Goal: Task Accomplishment & Management: Use online tool/utility

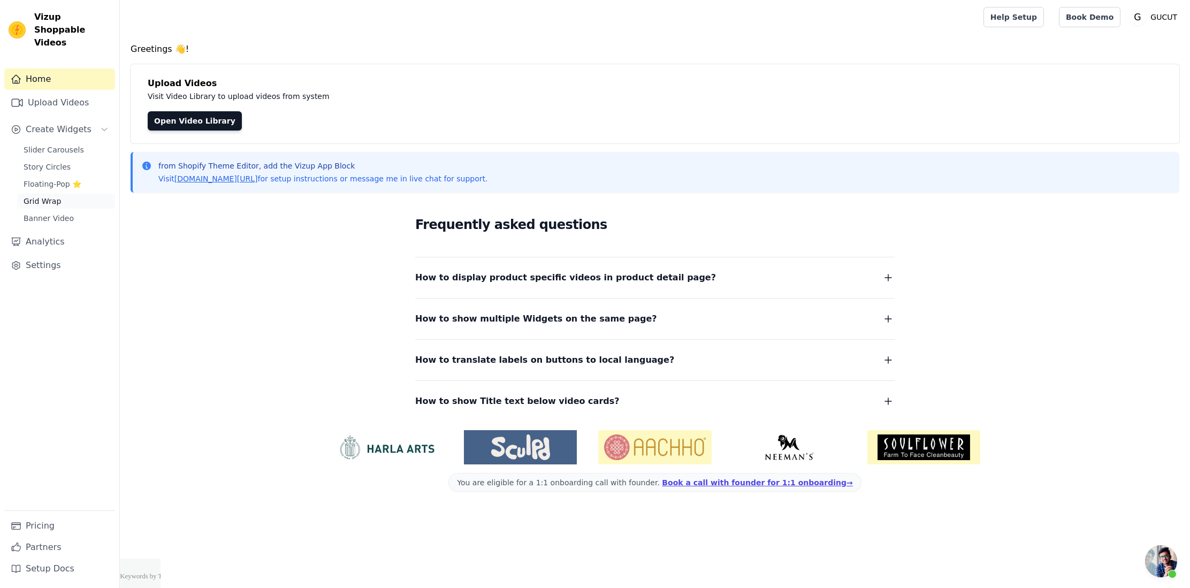
click at [50, 196] on span "Grid Wrap" at bounding box center [42, 201] width 37 height 11
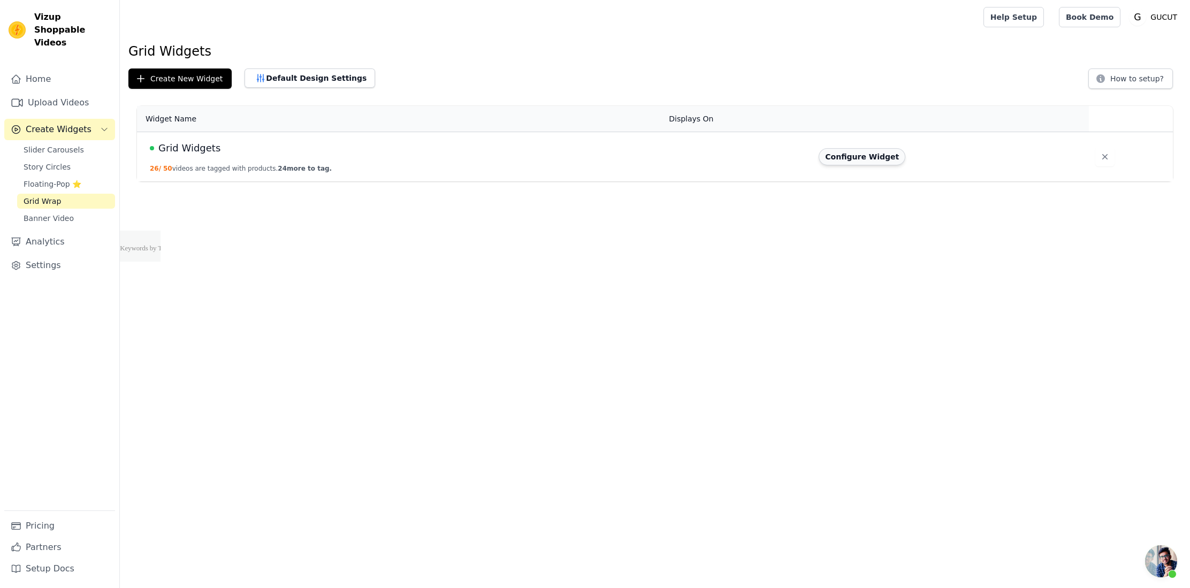
click at [878, 160] on button "Configure Widget" at bounding box center [861, 156] width 87 height 17
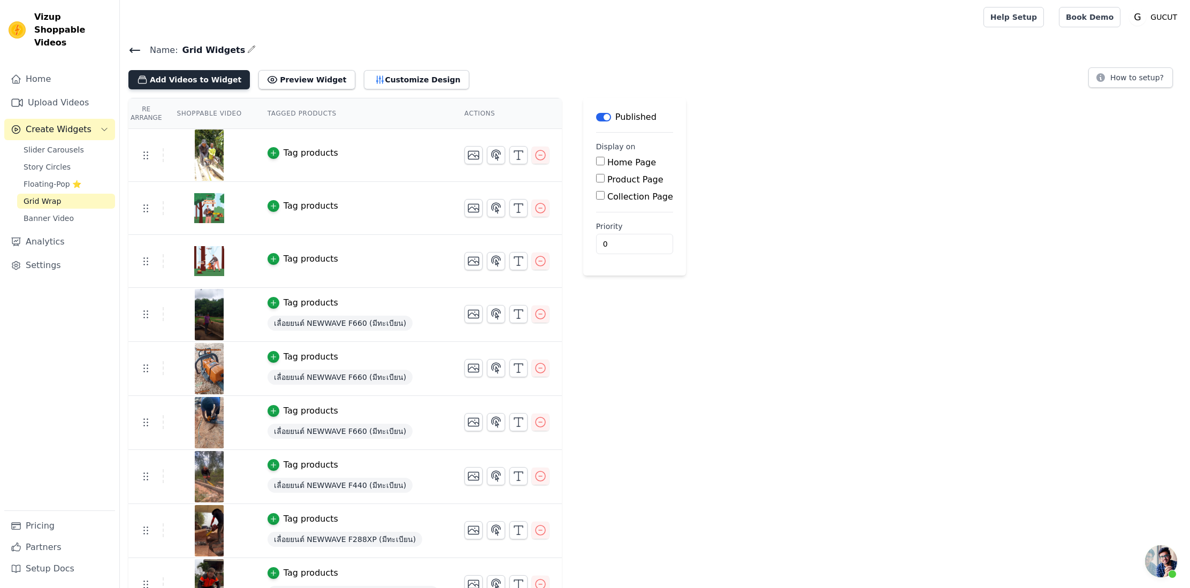
click at [209, 79] on button "Add Videos to Widget" at bounding box center [188, 79] width 121 height 19
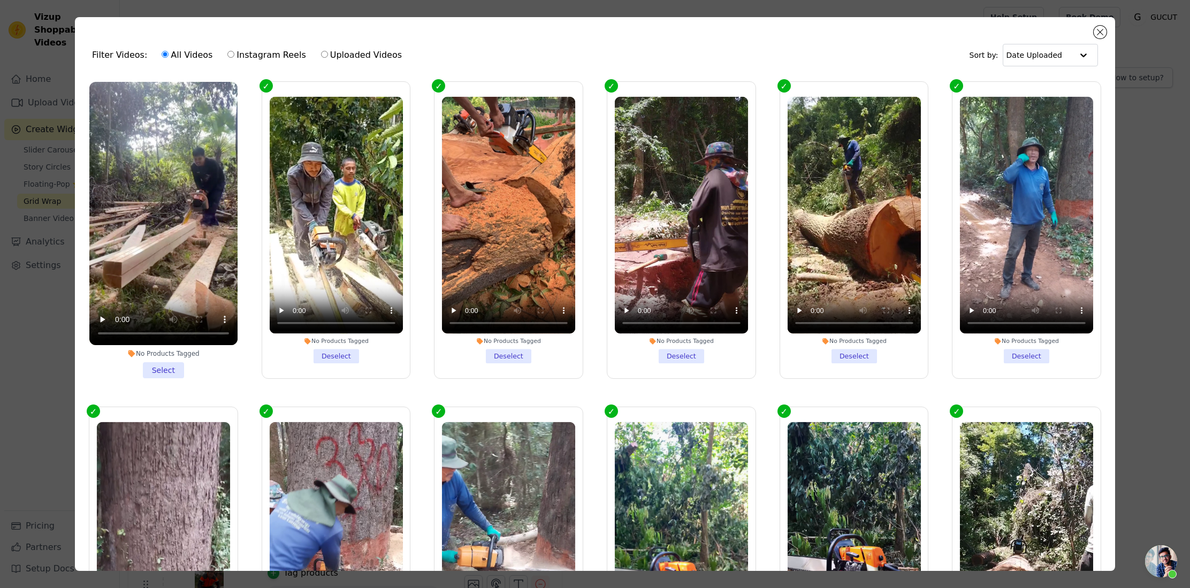
click at [162, 370] on li "No Products Tagged Select" at bounding box center [163, 230] width 148 height 296
click at [0, 0] on input "No Products Tagged Select" at bounding box center [0, 0] width 0 height 0
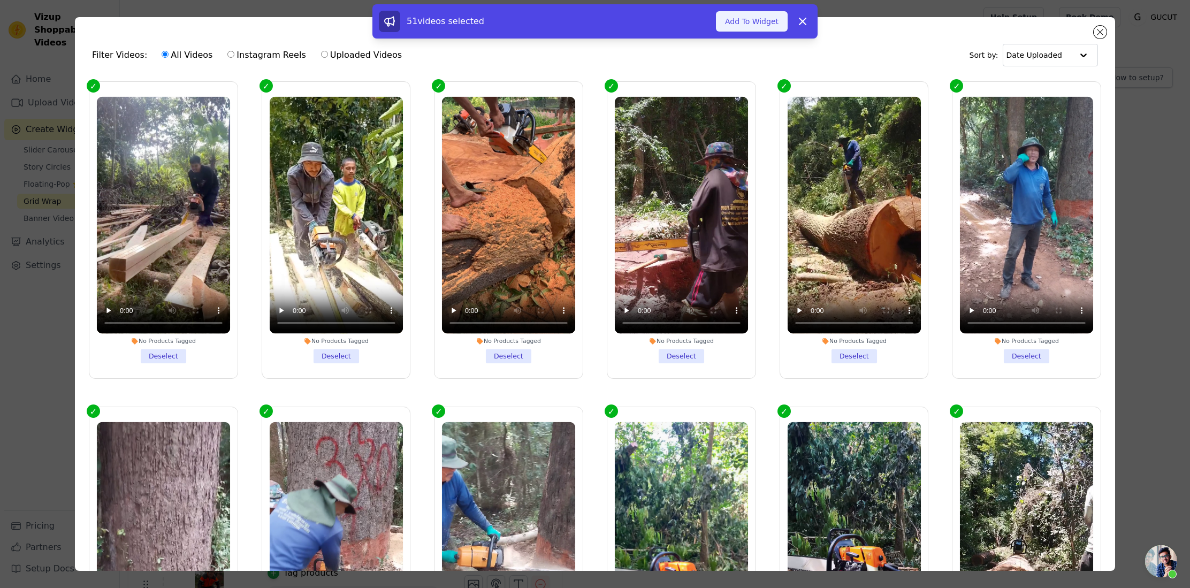
click at [730, 21] on button "Add To Widget" at bounding box center [752, 21] width 72 height 20
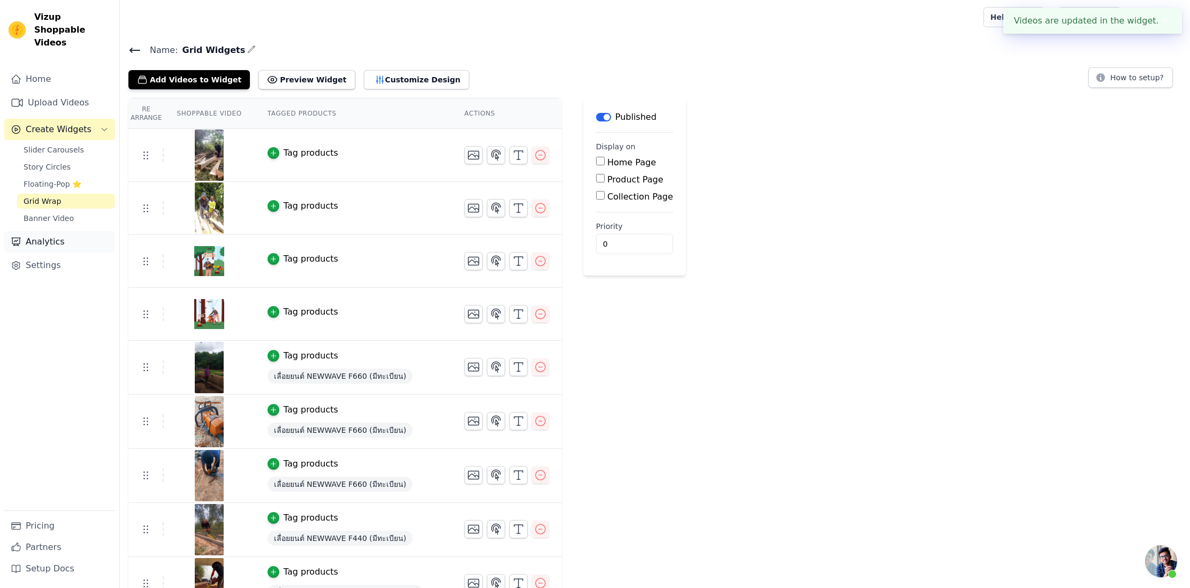
click at [58, 237] on link "Analytics" at bounding box center [59, 241] width 111 height 21
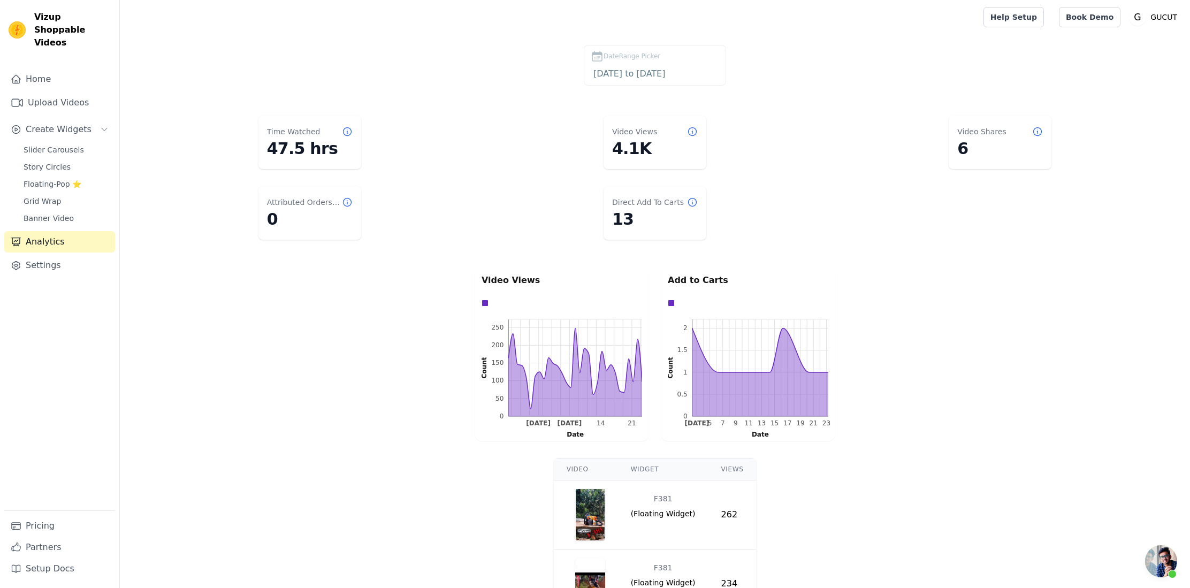
click at [640, 65] on label "DateRange Picker 2025-08-24 to 2025-09-23" at bounding box center [655, 65] width 142 height 41
click at [626, 78] on input "2025-08-24 to 2025-09-23" at bounding box center [654, 74] width 128 height 14
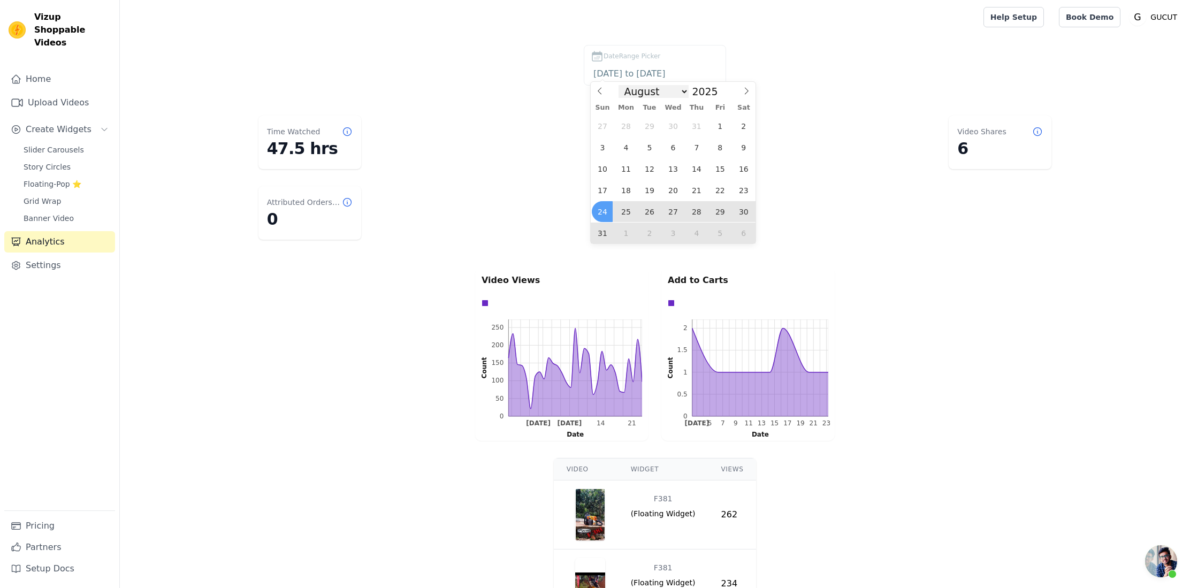
click at [656, 92] on select "January February March April May June July August September October November De…" at bounding box center [653, 91] width 70 height 13
select select "8"
click at [622, 85] on select "January February March April May June July August September October November De…" at bounding box center [653, 91] width 70 height 13
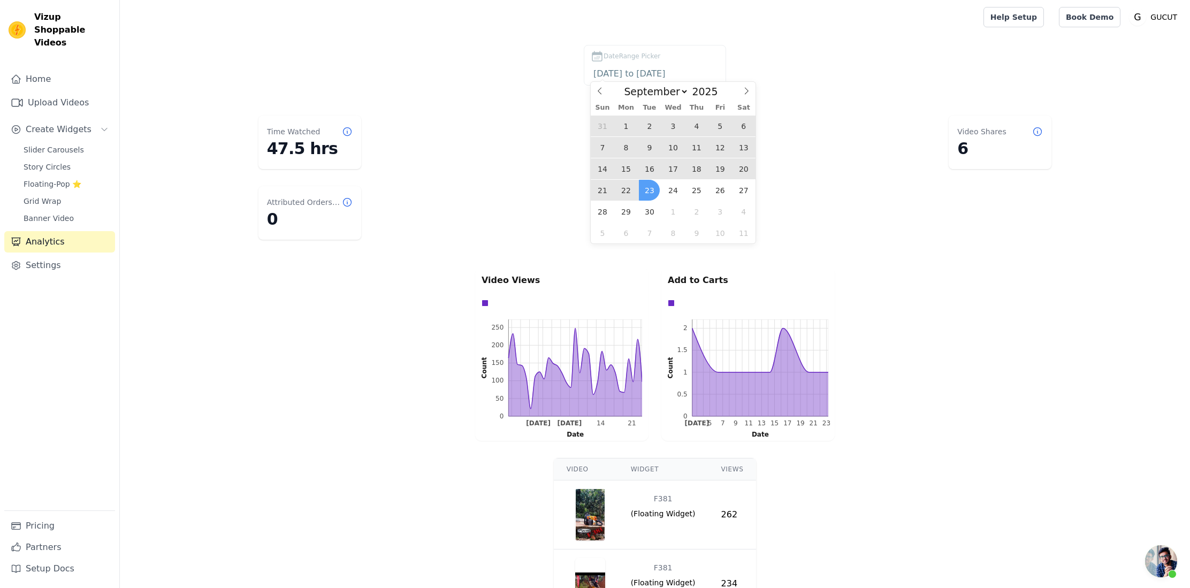
click at [606, 185] on span "21" at bounding box center [602, 190] width 21 height 21
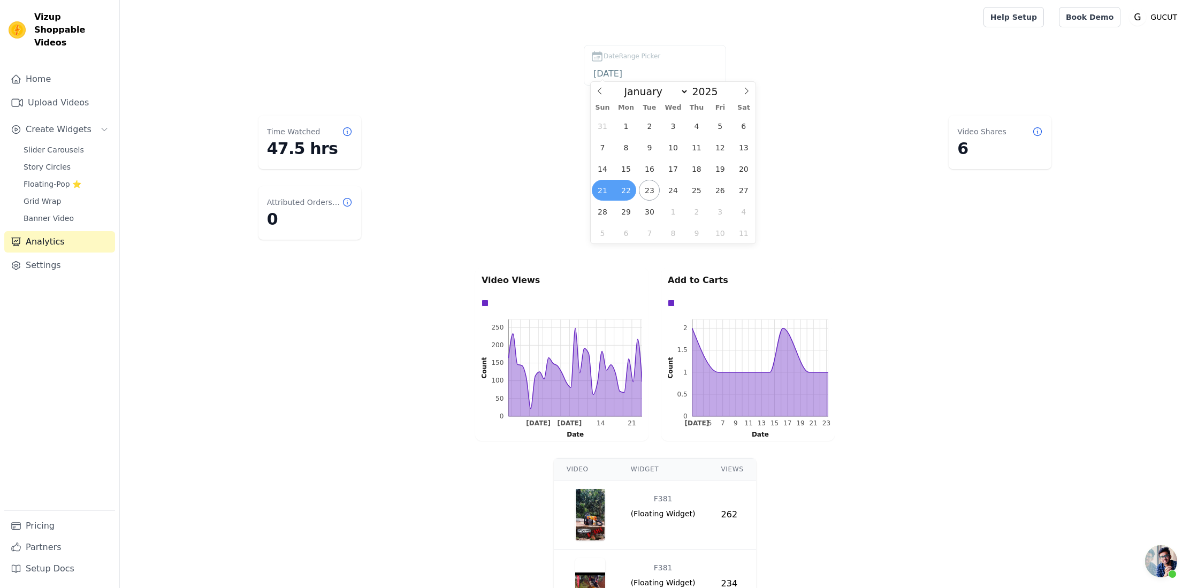
click at [621, 185] on span "22" at bounding box center [625, 190] width 21 height 21
type input "2025-09-21 to 2025-09-22"
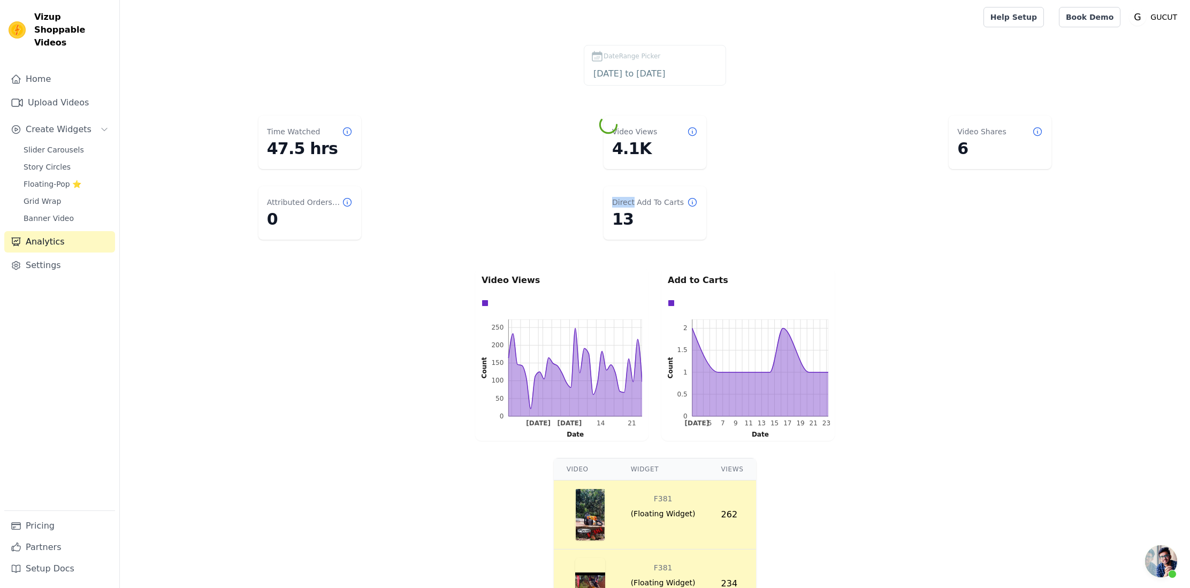
click at [621, 185] on dl "Time Watched 47.5 hrs Video Views 4.1K Video Shares 6 Attributed Orders Count 0…" at bounding box center [654, 177] width 1027 height 133
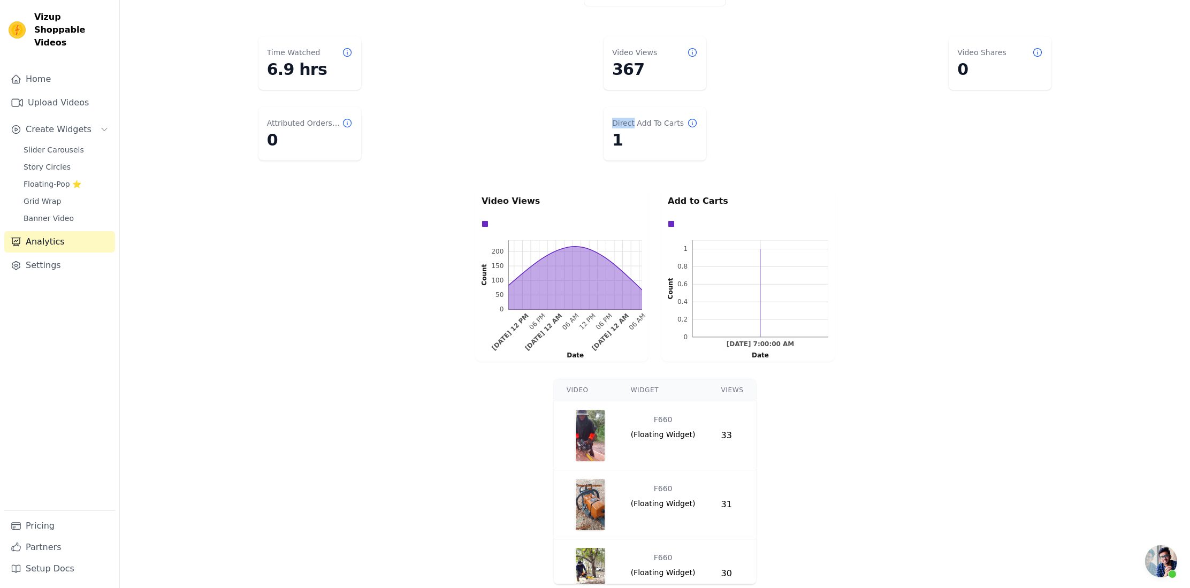
scroll to position [90, 0]
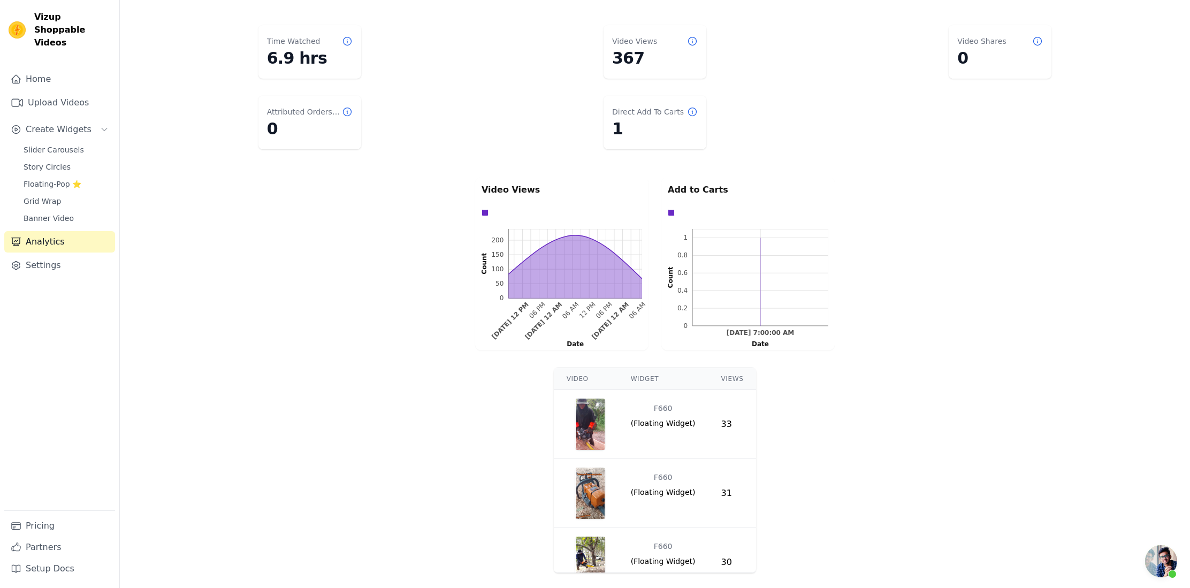
click at [354, 363] on div "Video Widget Views F660 ( Floating Widget ) 33 F660 ( Floating Widget ) 31 F660…" at bounding box center [655, 470] width 1070 height 214
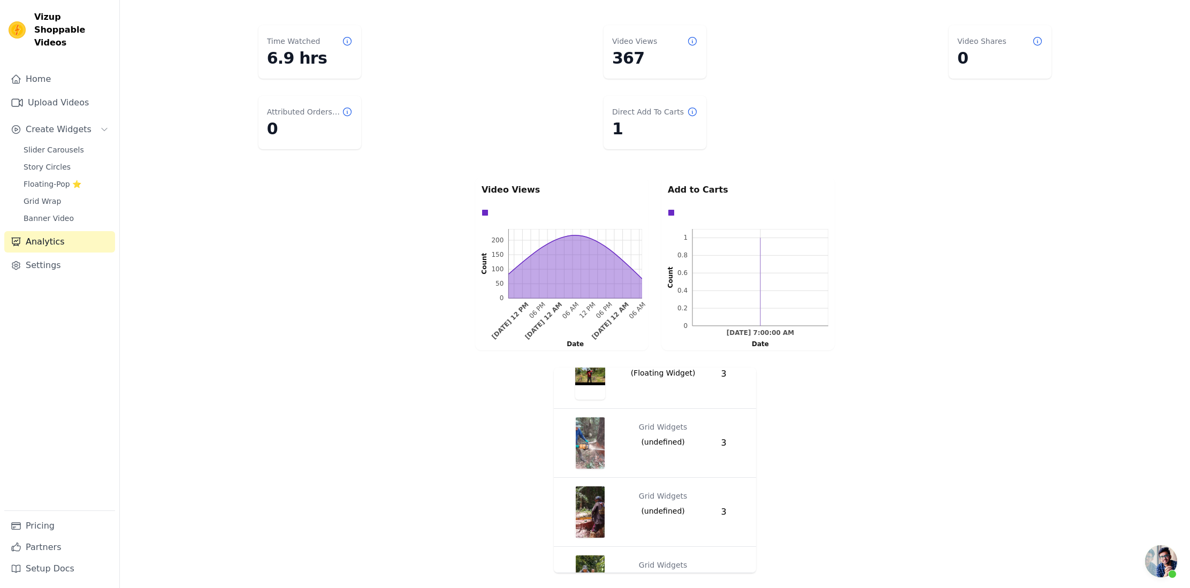
scroll to position [0, 0]
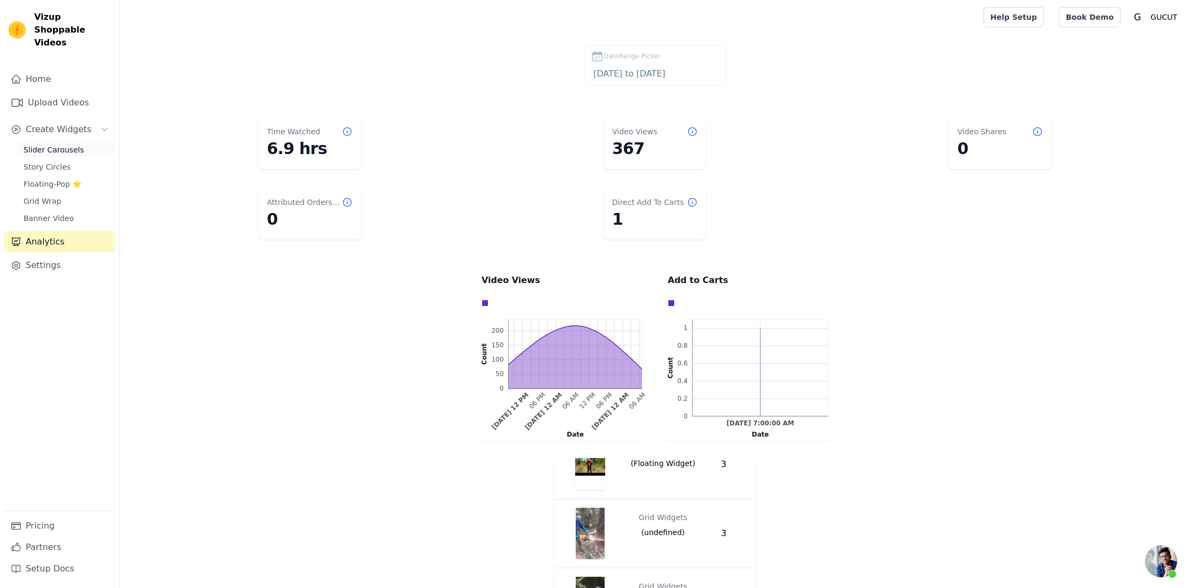
click at [74, 144] on span "Slider Carousels" at bounding box center [54, 149] width 60 height 11
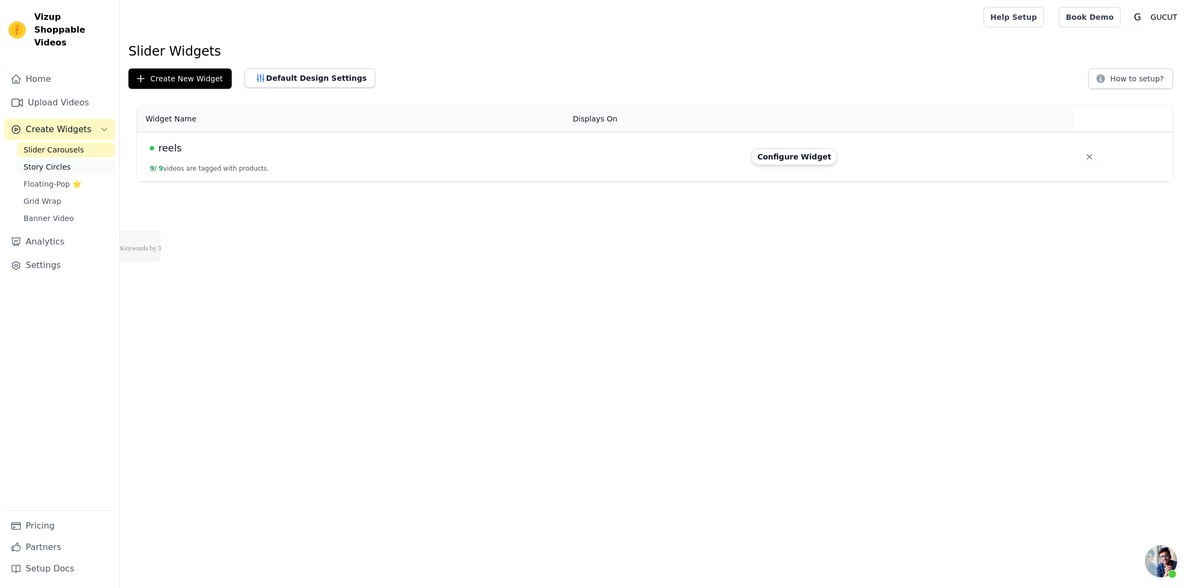
click at [67, 159] on link "Story Circles" at bounding box center [66, 166] width 98 height 15
click at [62, 179] on span "Floating-Pop ⭐" at bounding box center [53, 184] width 58 height 11
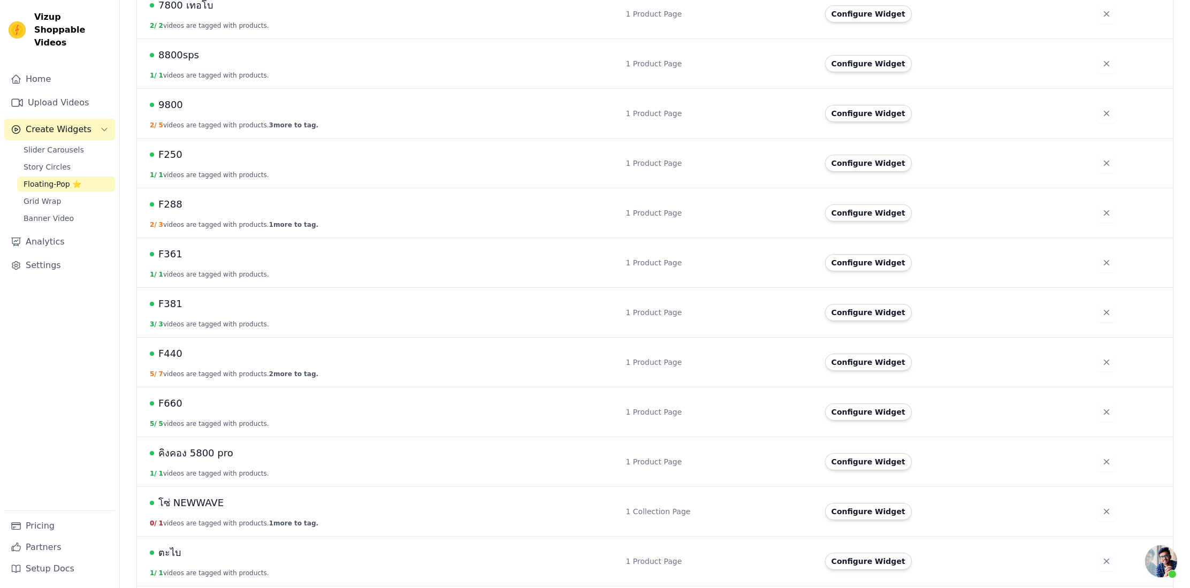
scroll to position [314, 0]
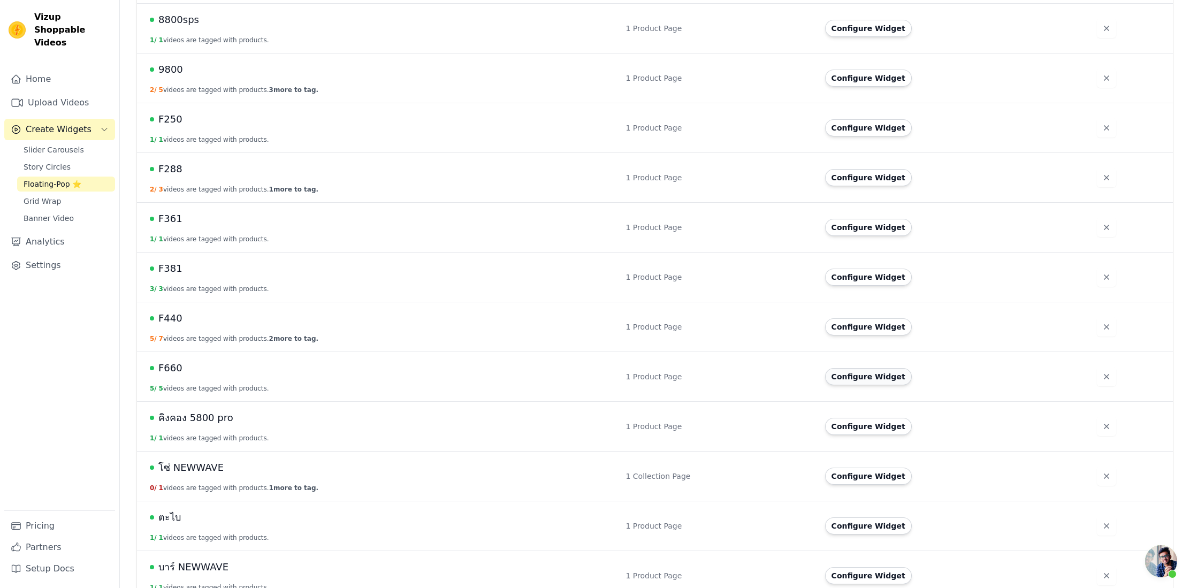
click at [884, 374] on button "Configure Widget" at bounding box center [868, 376] width 87 height 17
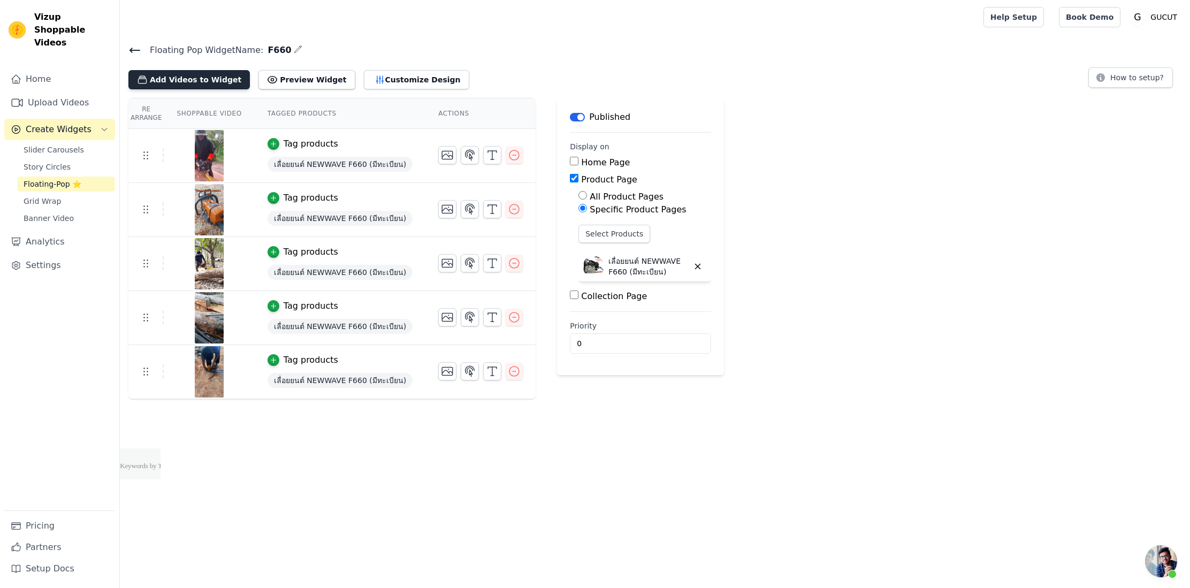
click at [201, 83] on button "Add Videos to Widget" at bounding box center [188, 79] width 121 height 19
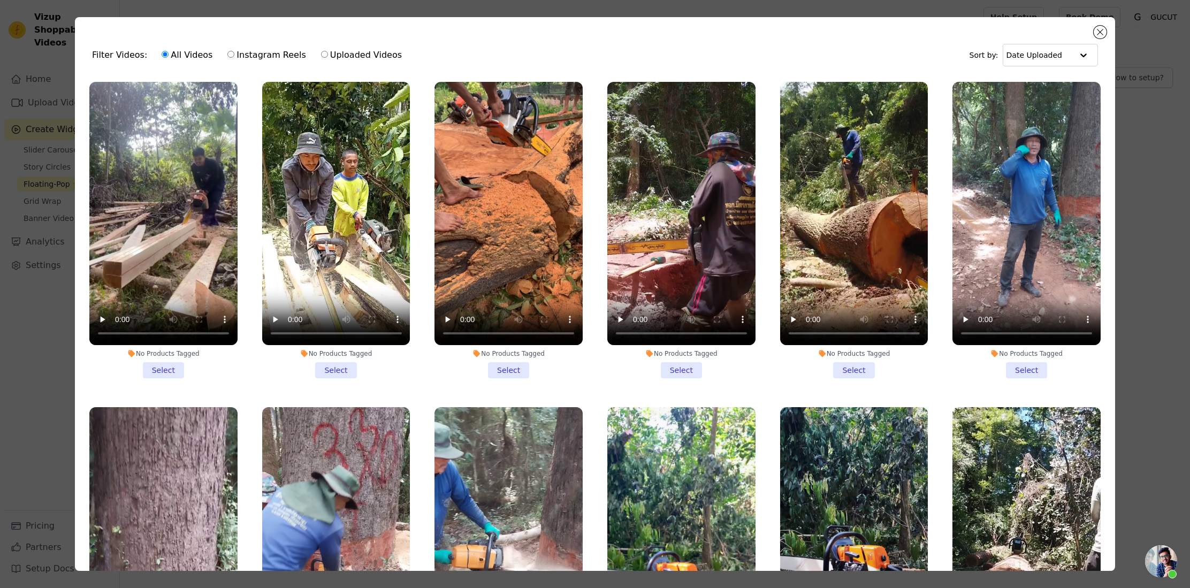
click at [170, 366] on li "No Products Tagged Select" at bounding box center [163, 230] width 148 height 296
click at [0, 0] on input "No Products Tagged Select" at bounding box center [0, 0] width 0 height 0
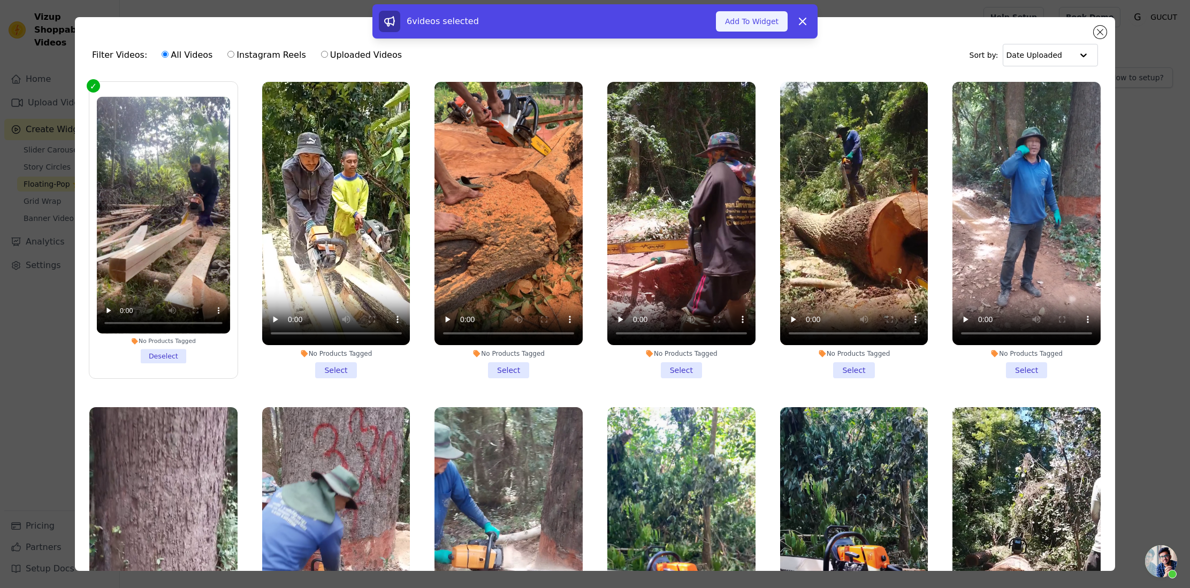
click at [728, 25] on button "Add To Widget" at bounding box center [752, 21] width 72 height 20
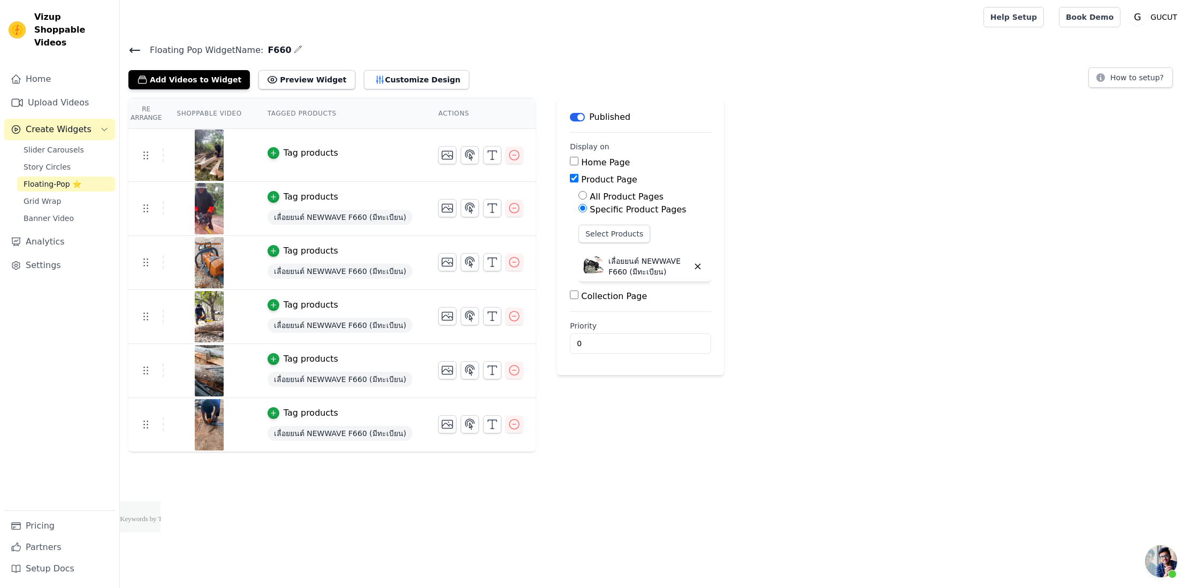
click at [134, 52] on icon at bounding box center [134, 50] width 13 height 13
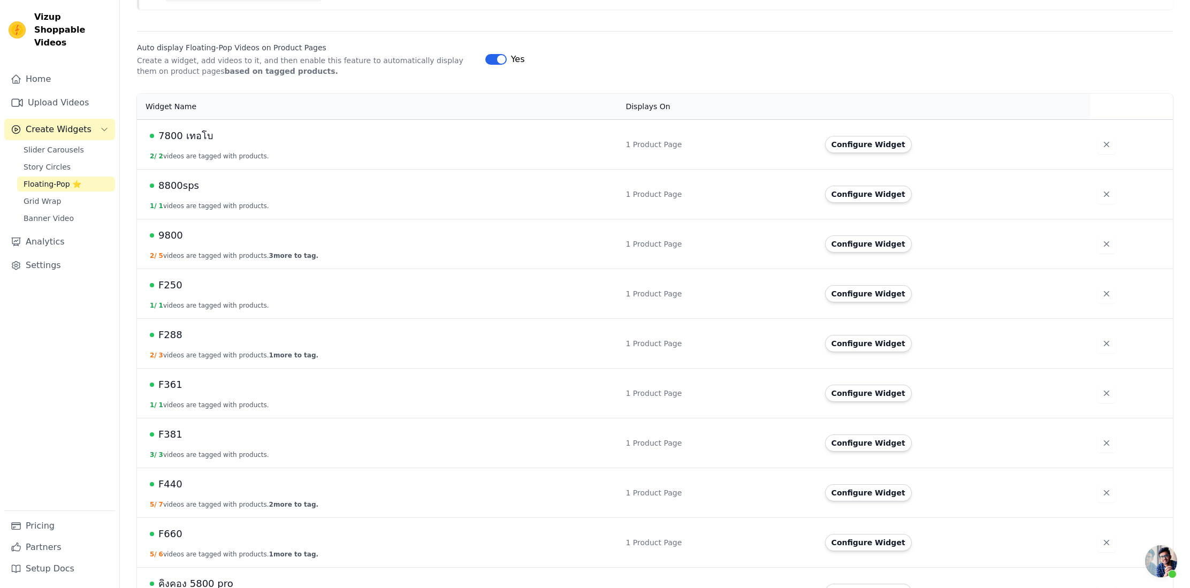
scroll to position [168, 0]
